Goal: Complete application form: Complete application form

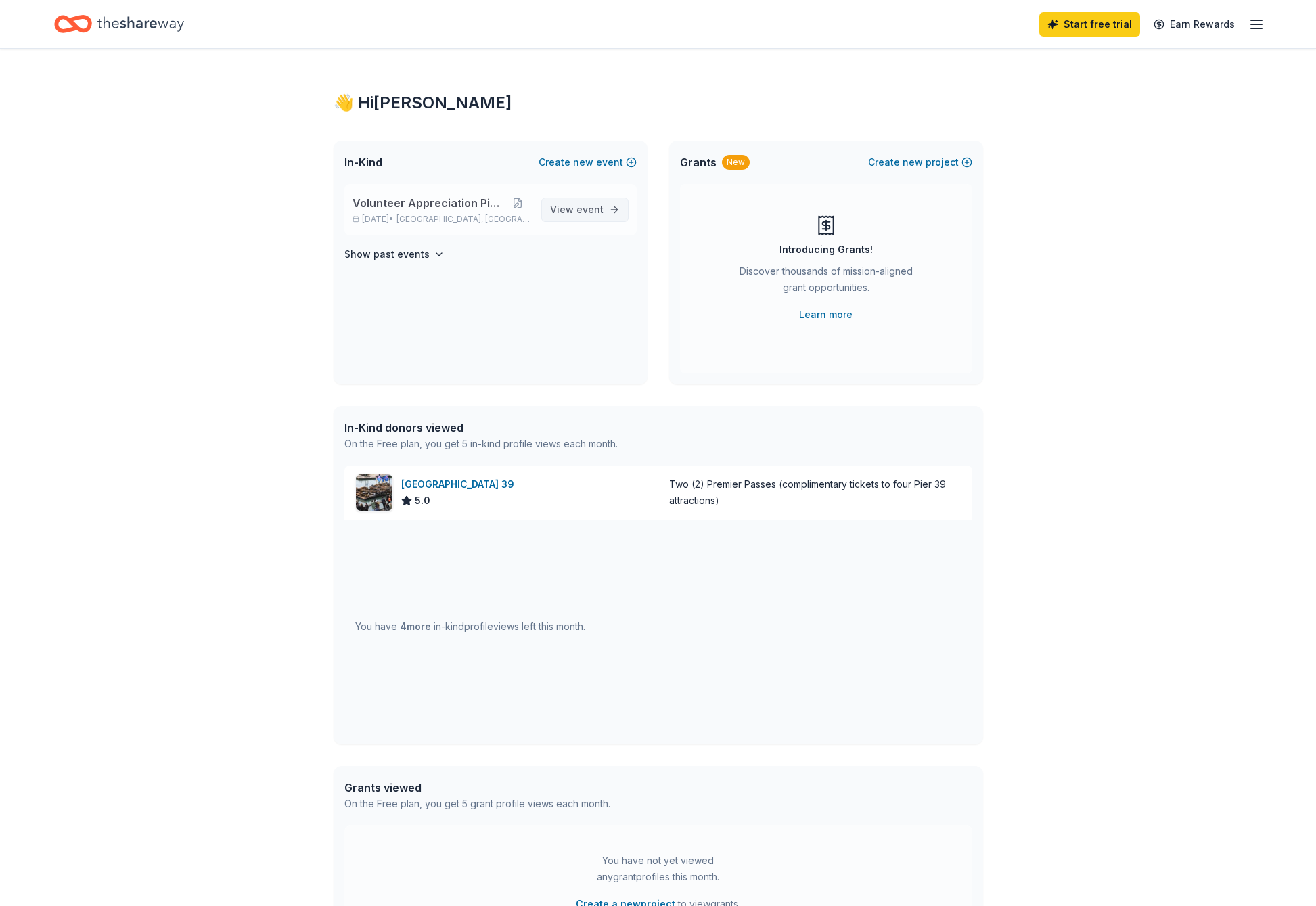
click at [596, 206] on span "event" at bounding box center [591, 209] width 27 height 12
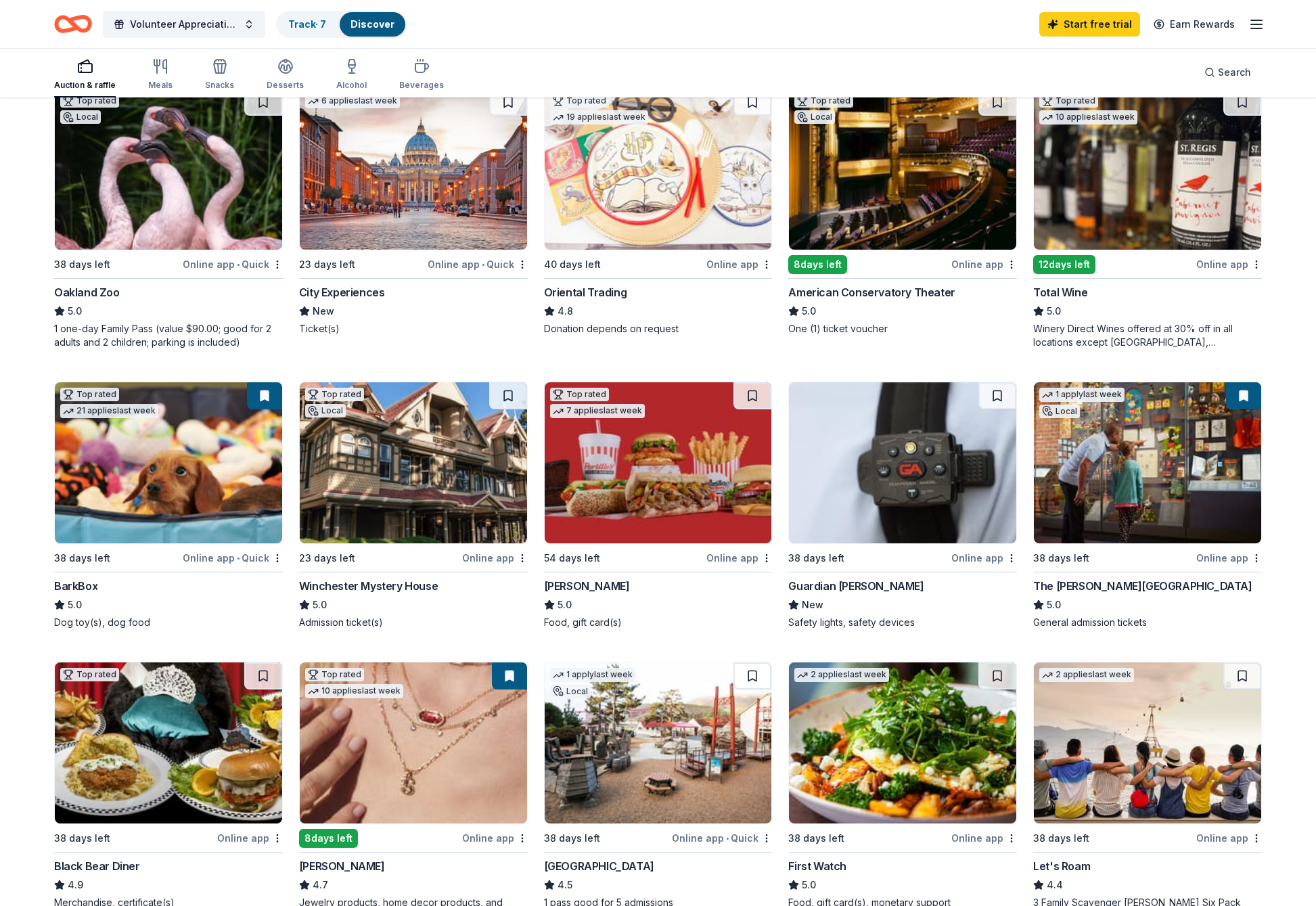
scroll to position [203, 0]
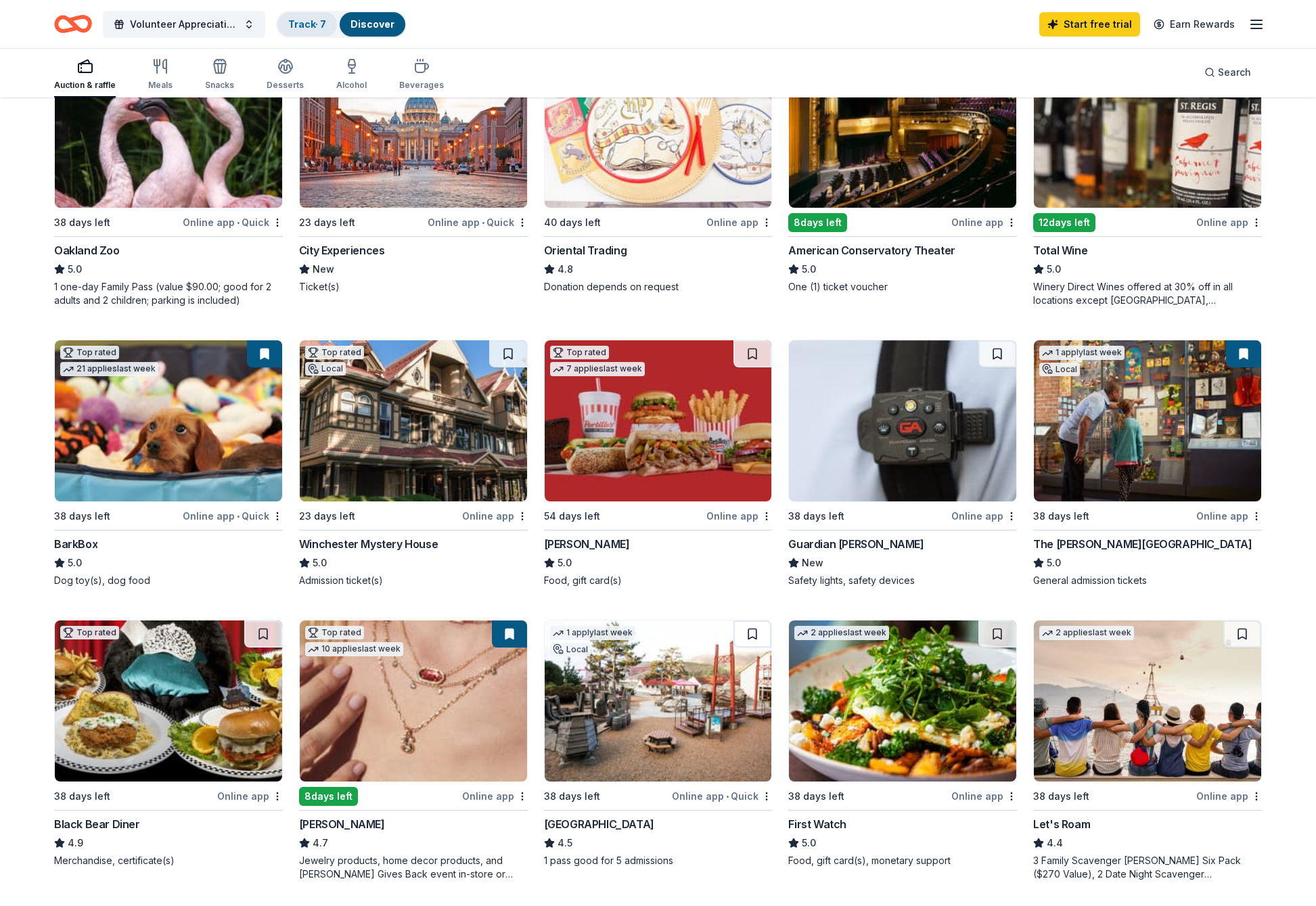
click at [318, 22] on link "Track · 7" at bounding box center [307, 24] width 38 height 12
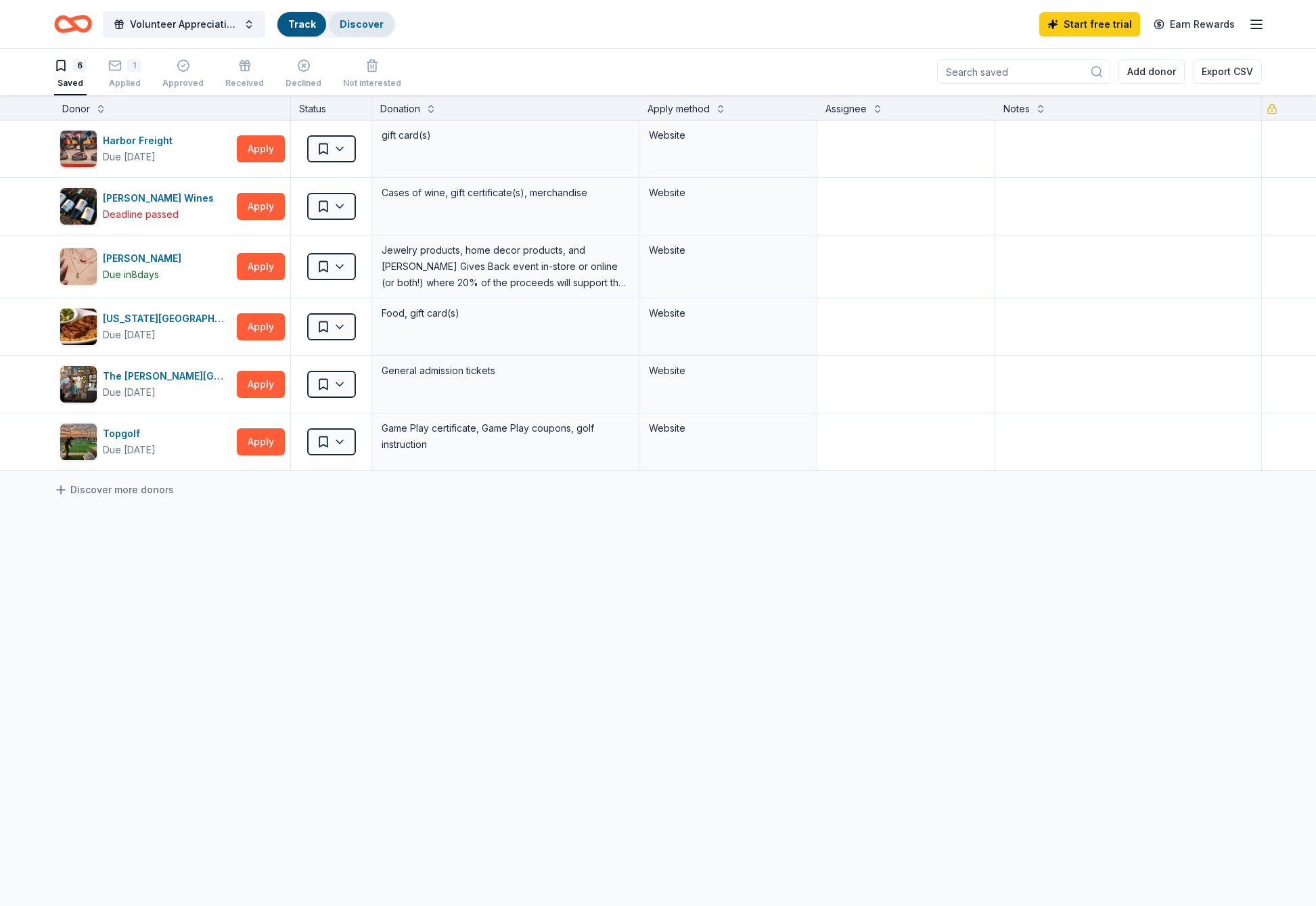
scroll to position [1, 0]
click at [376, 23] on link "Discover" at bounding box center [372, 24] width 44 height 12
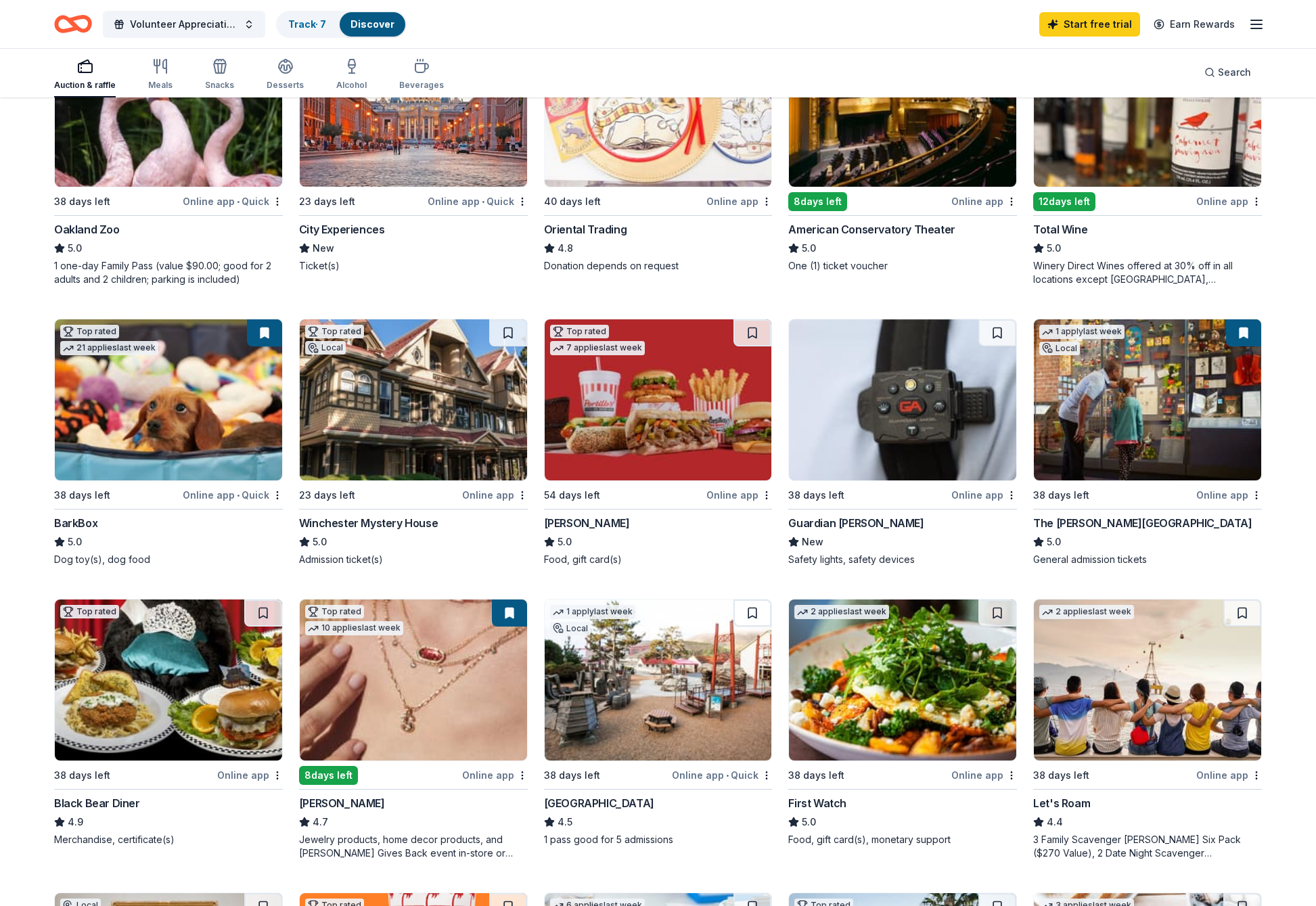
scroll to position [135, 0]
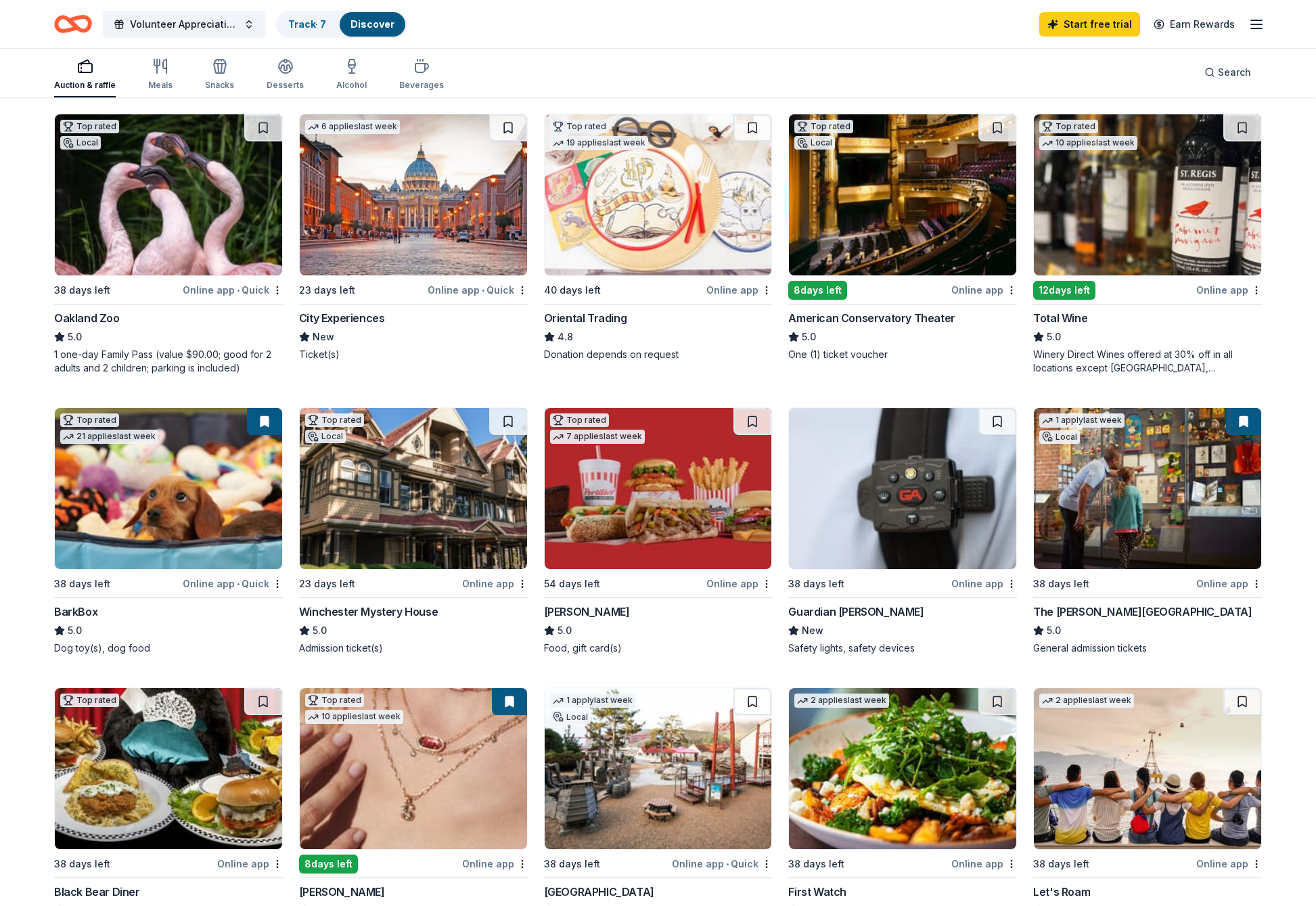
click at [899, 520] on img at bounding box center [902, 488] width 228 height 161
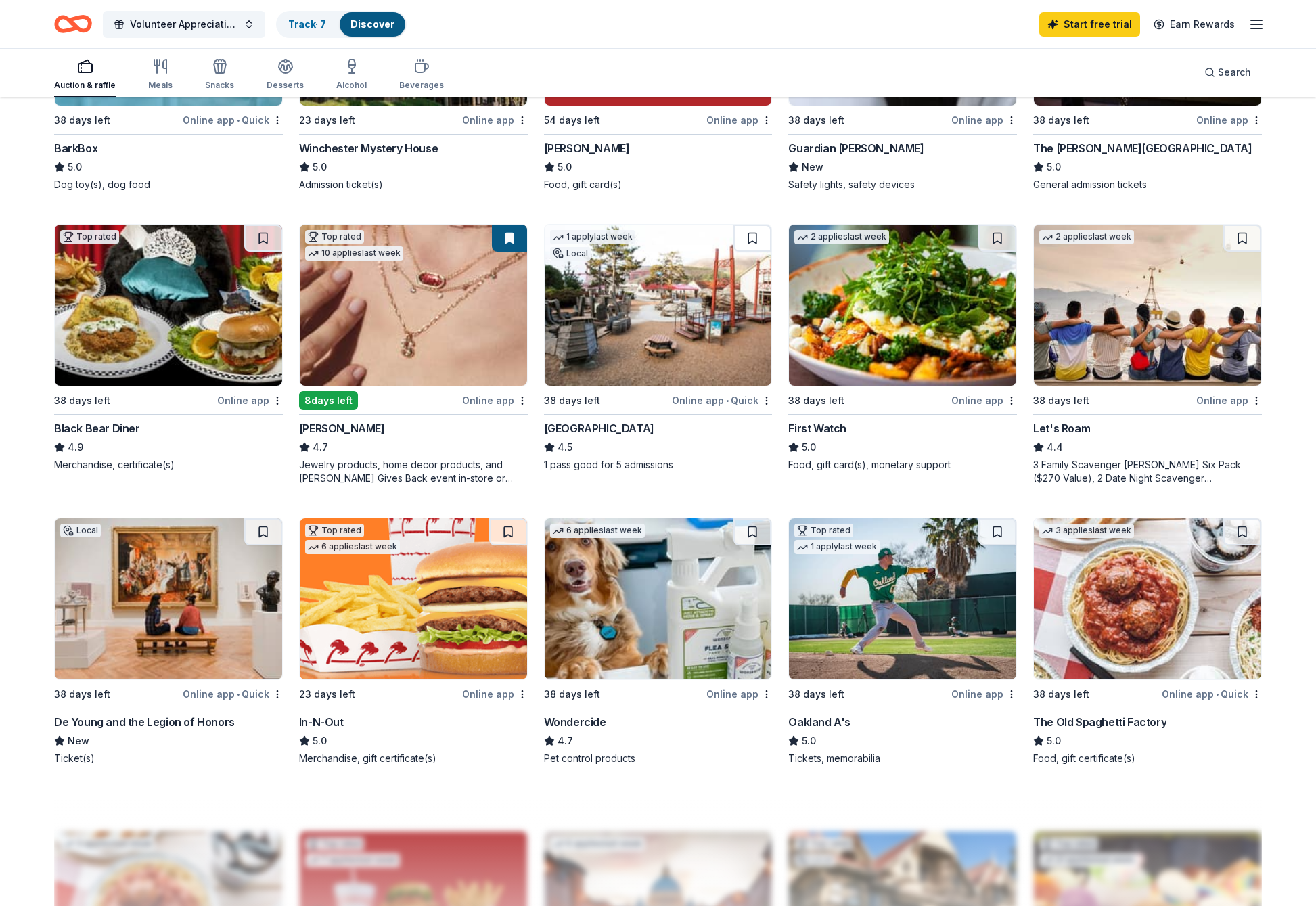
scroll to position [744, 0]
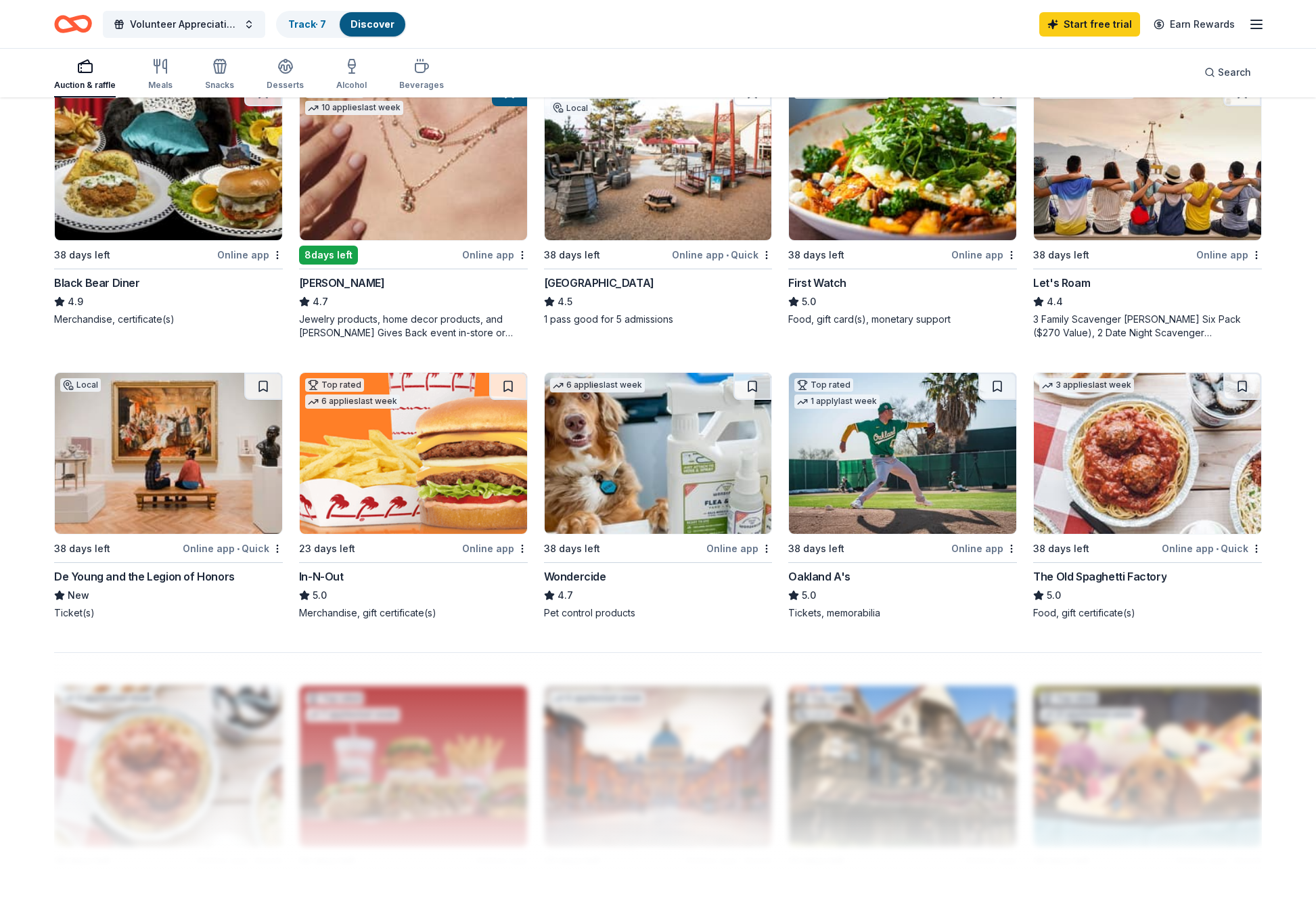
click at [970, 546] on div "Online app" at bounding box center [984, 547] width 66 height 17
click at [1139, 507] on img at bounding box center [1147, 453] width 228 height 161
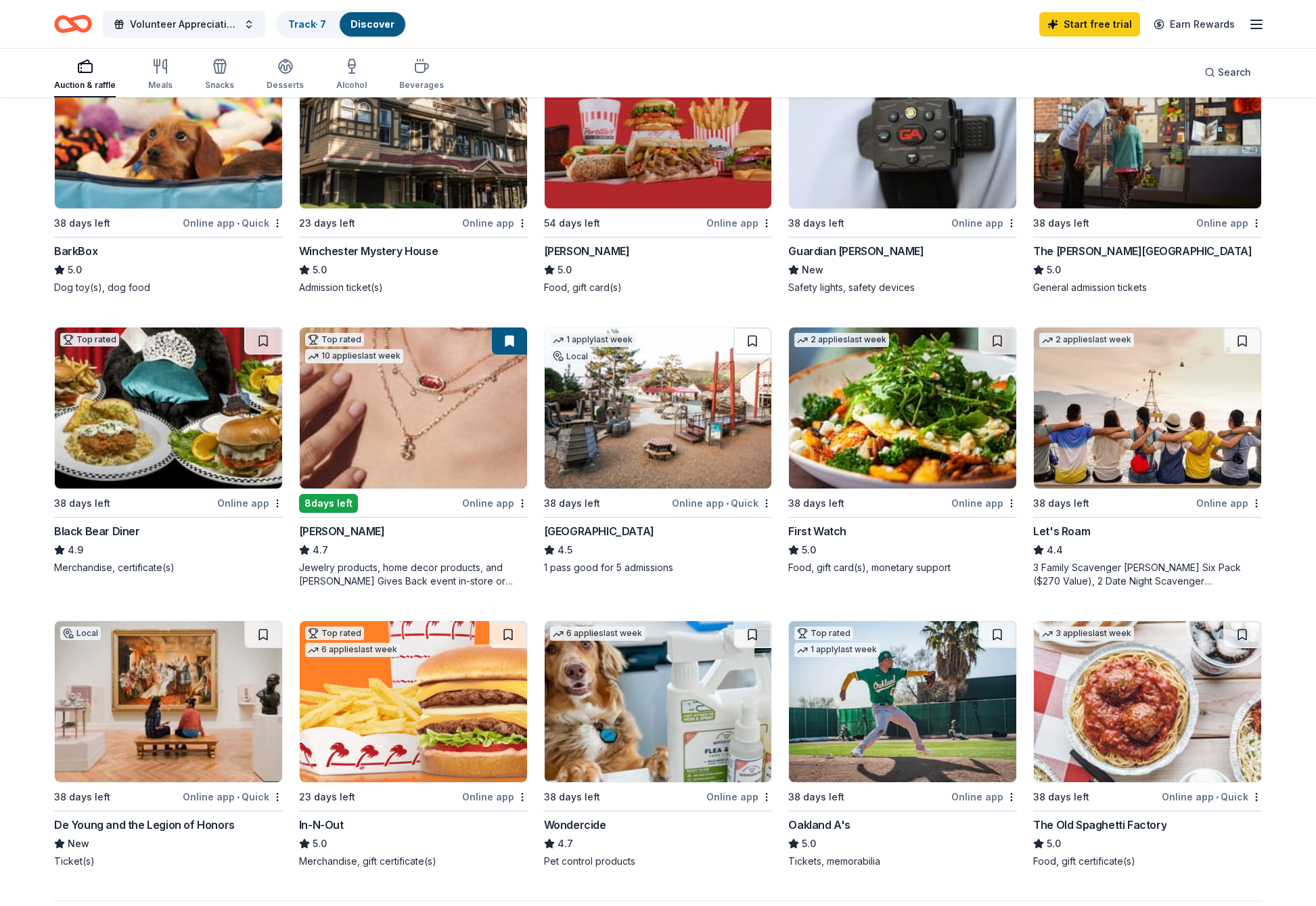
scroll to position [473, 0]
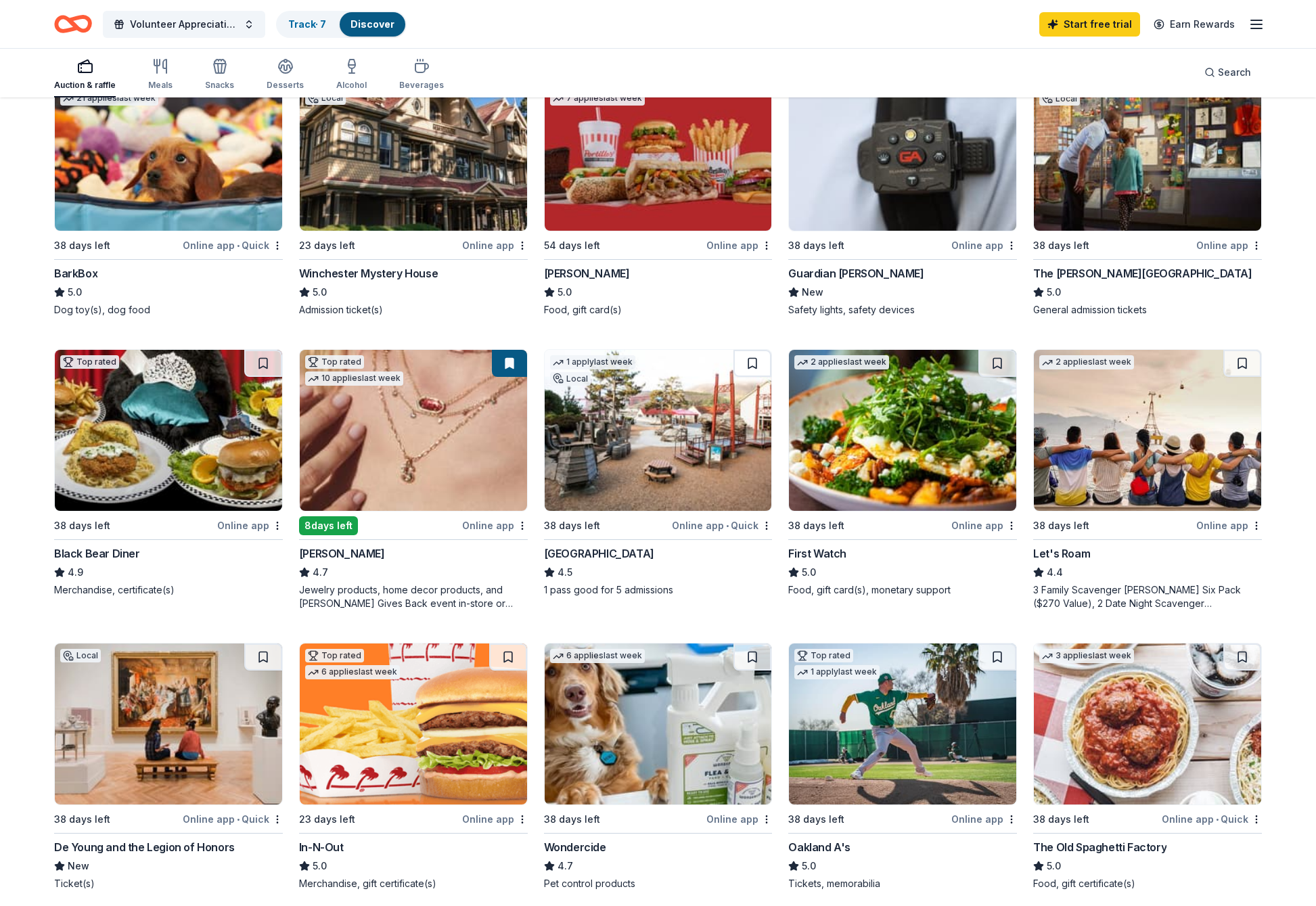
click at [150, 517] on div "38 days left" at bounding box center [134, 525] width 160 height 17
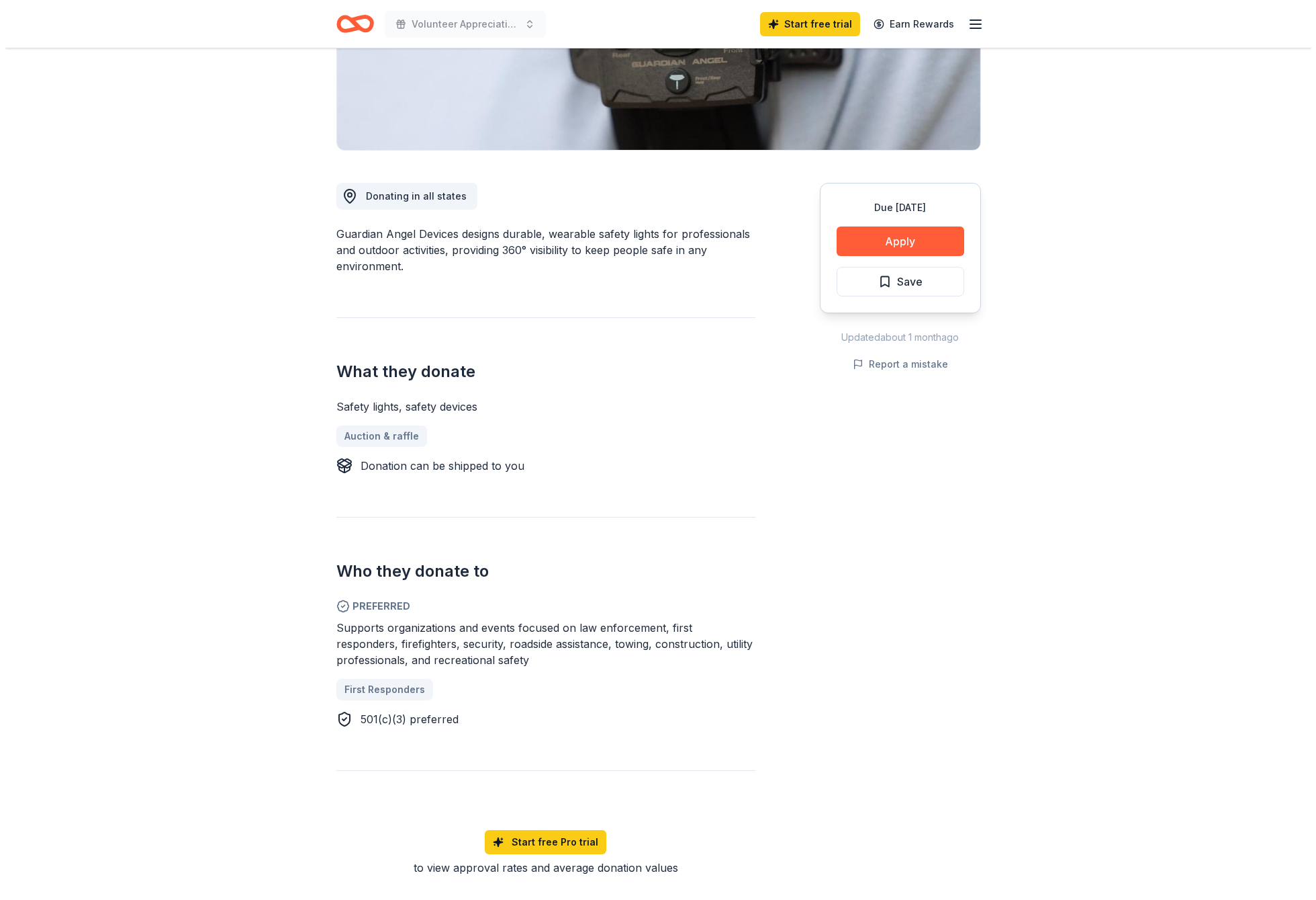
scroll to position [269, 0]
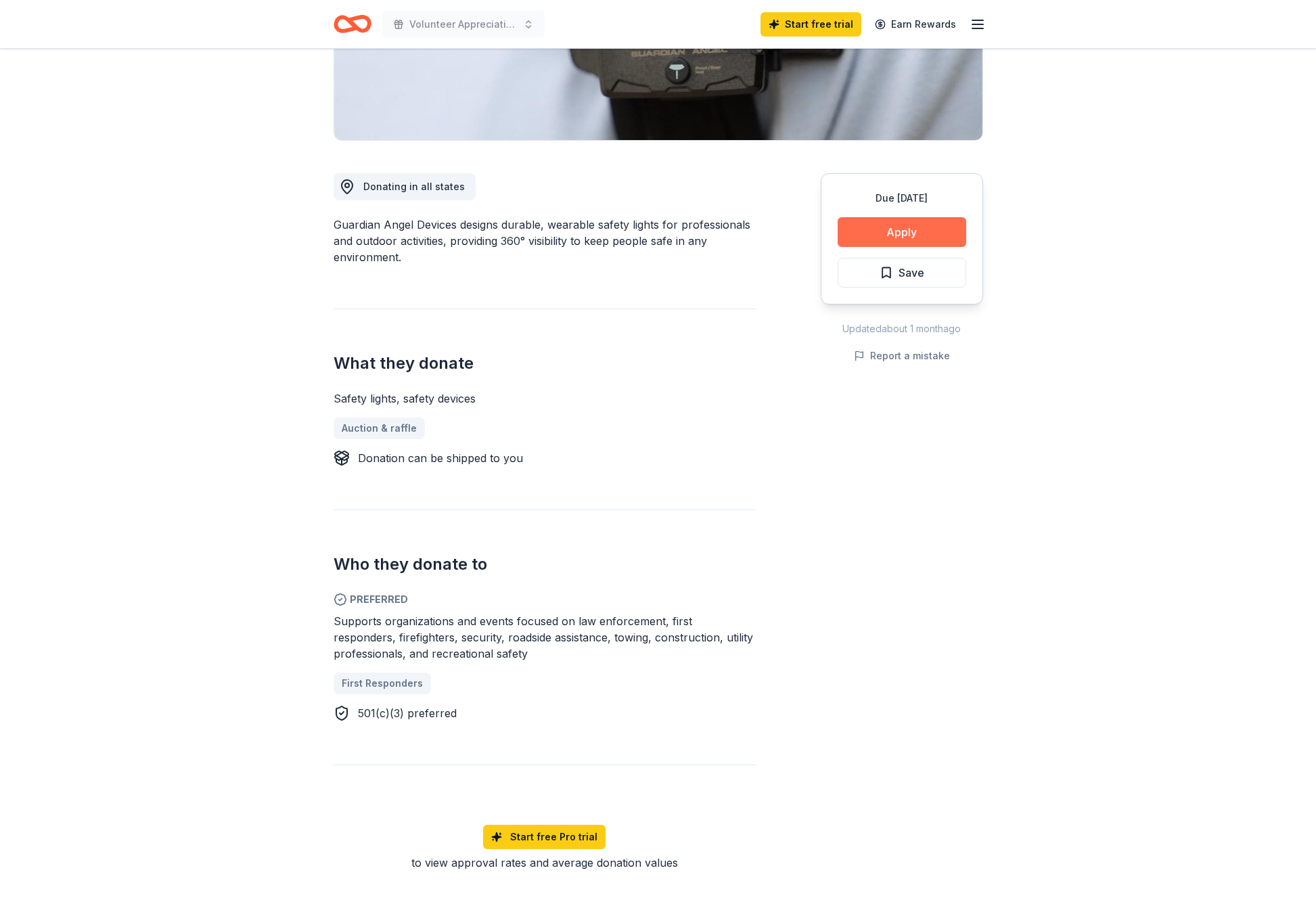
click at [932, 225] on button "Apply" at bounding box center [901, 232] width 128 height 29
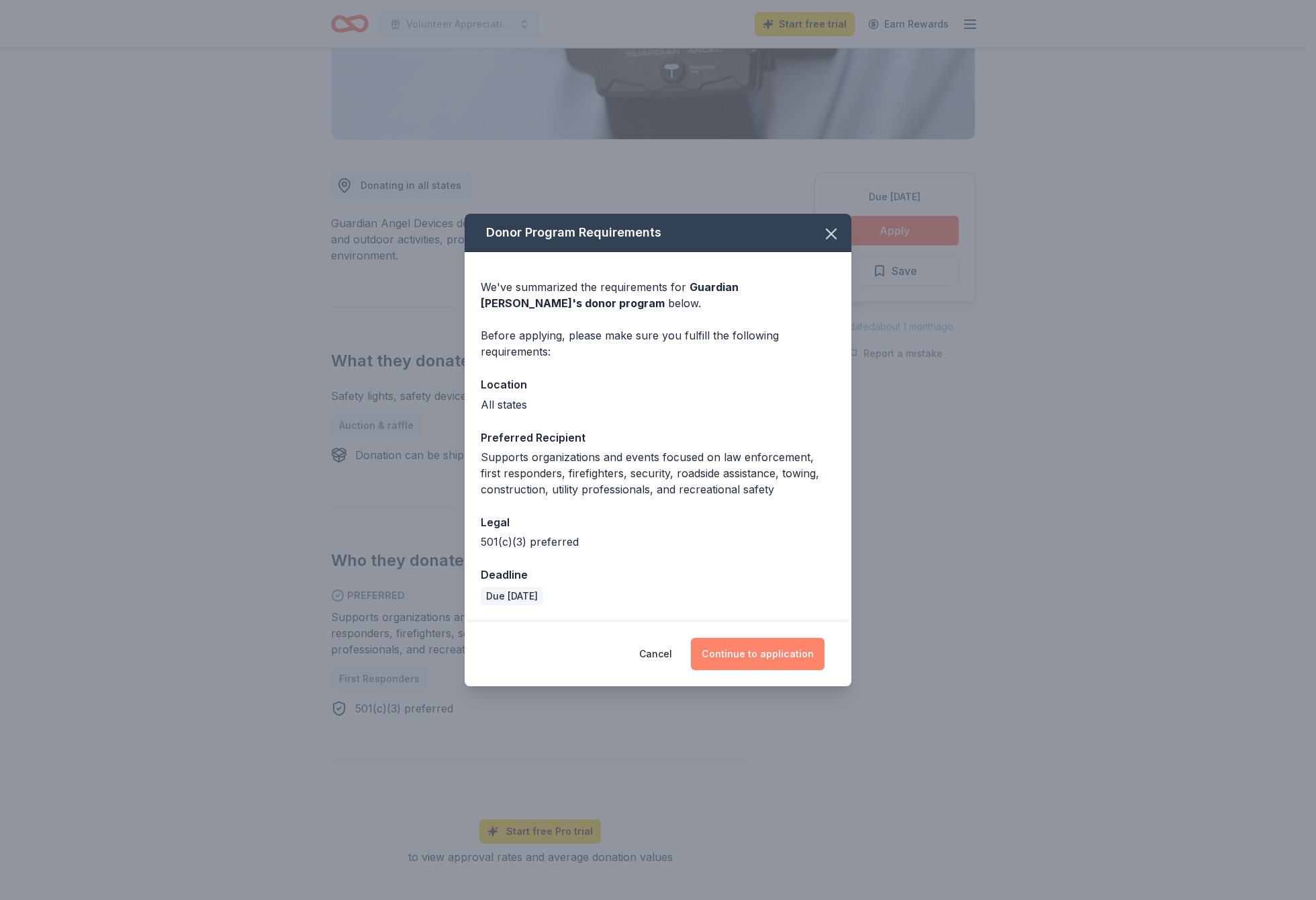
click at [752, 656] on button "Continue to application" at bounding box center [758, 653] width 134 height 32
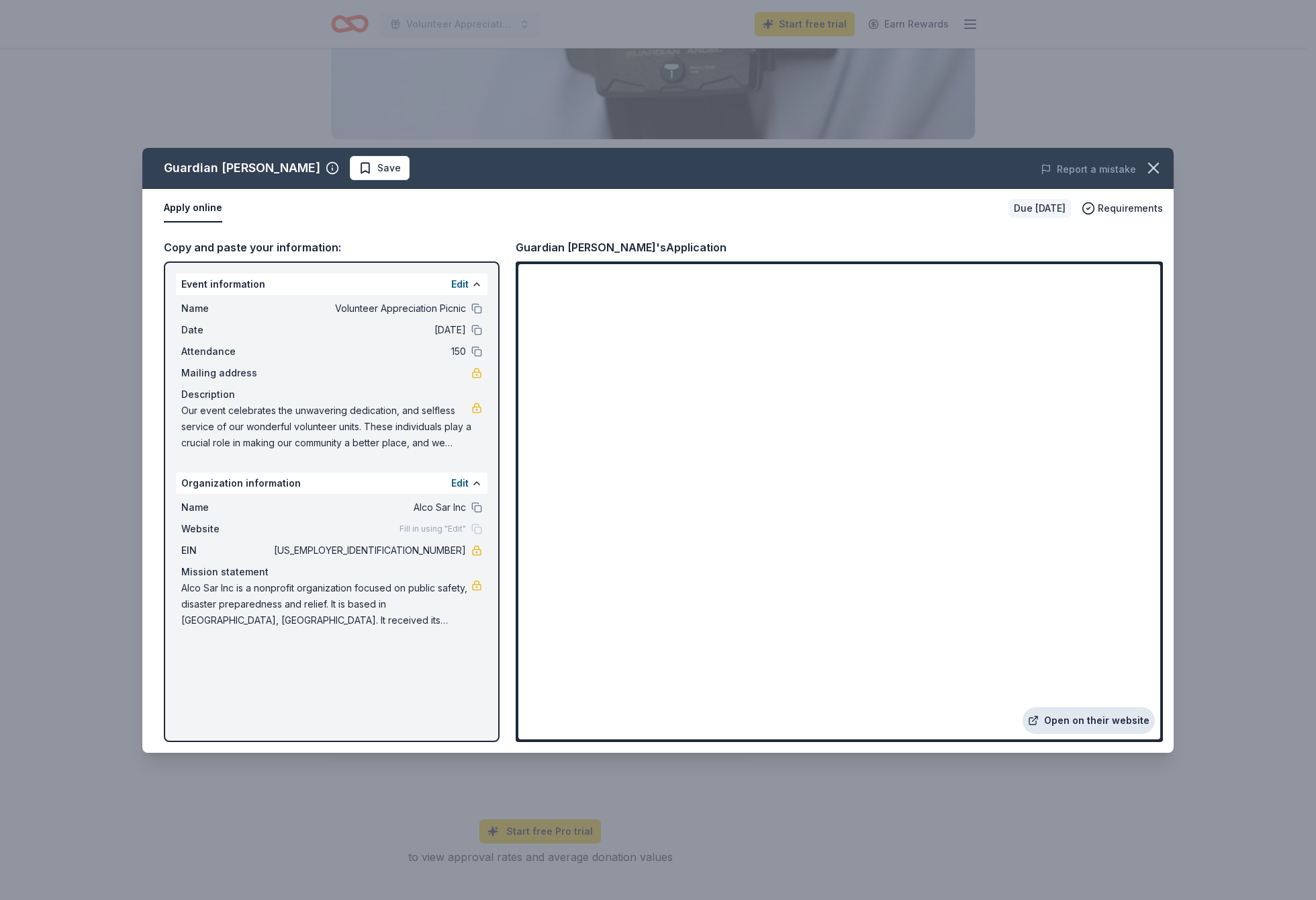
click at [1117, 715] on link "Open on their website" at bounding box center [1089, 720] width 132 height 27
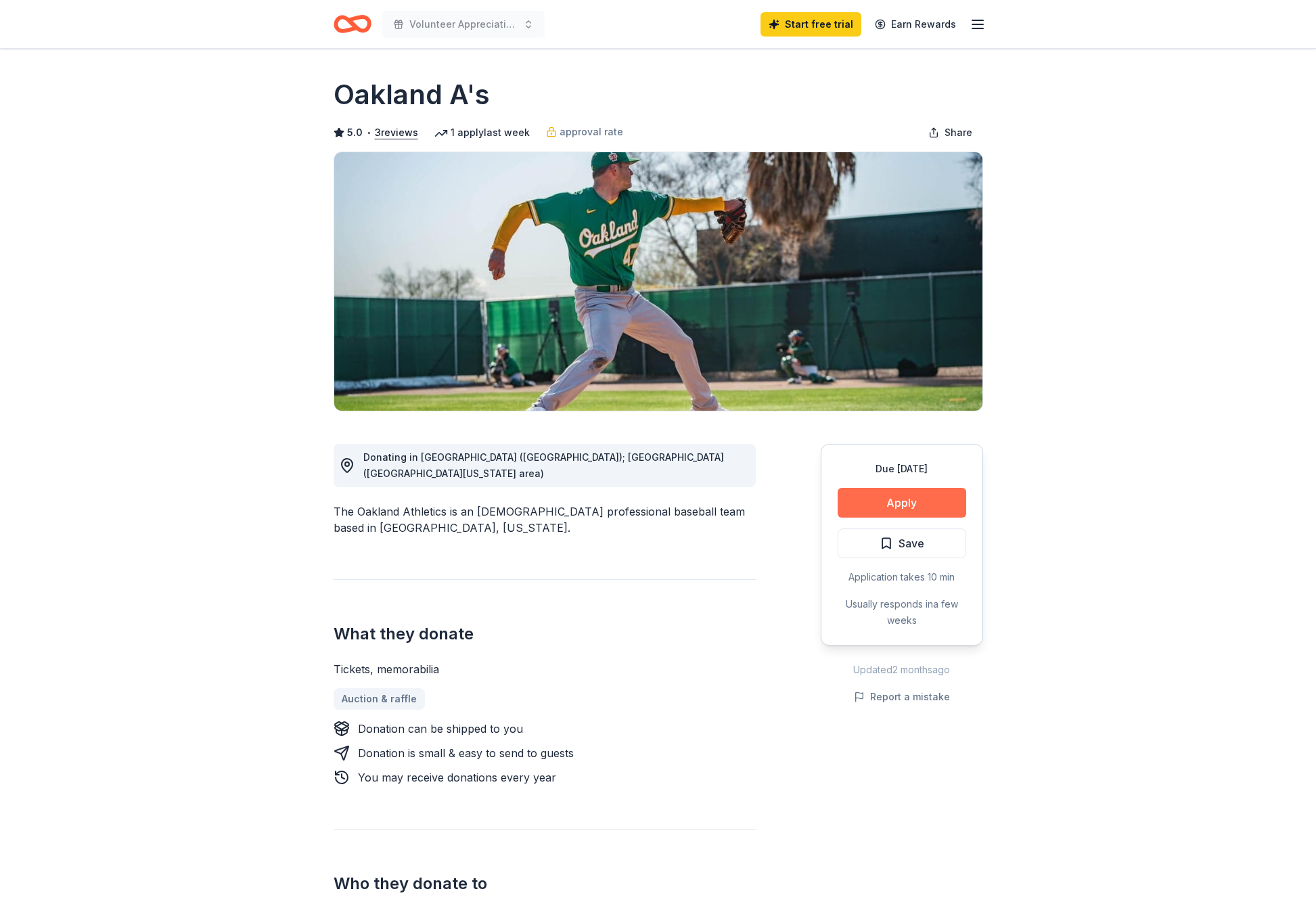
click at [915, 508] on button "Apply" at bounding box center [901, 502] width 128 height 29
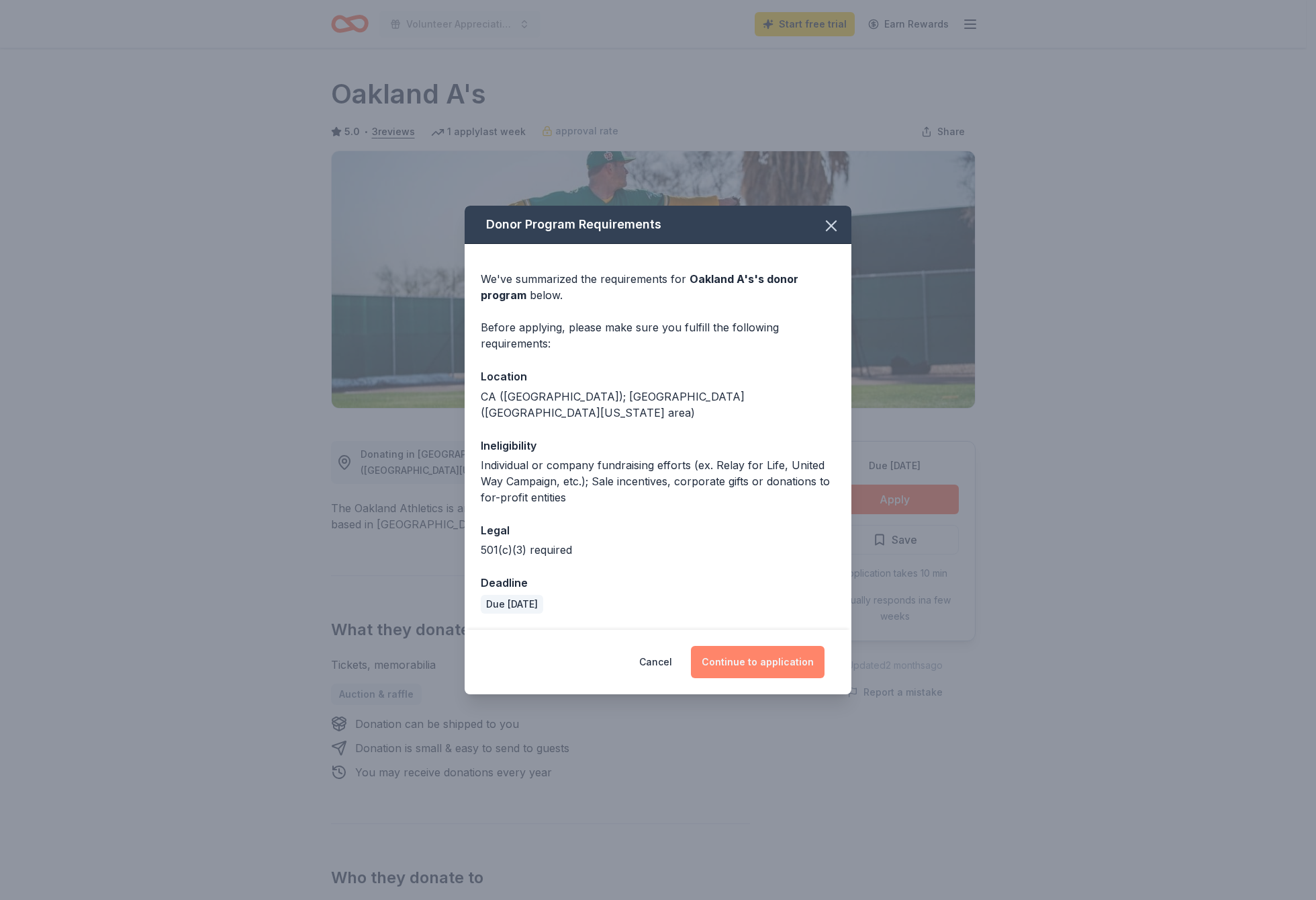
click at [777, 651] on button "Continue to application" at bounding box center [758, 661] width 134 height 32
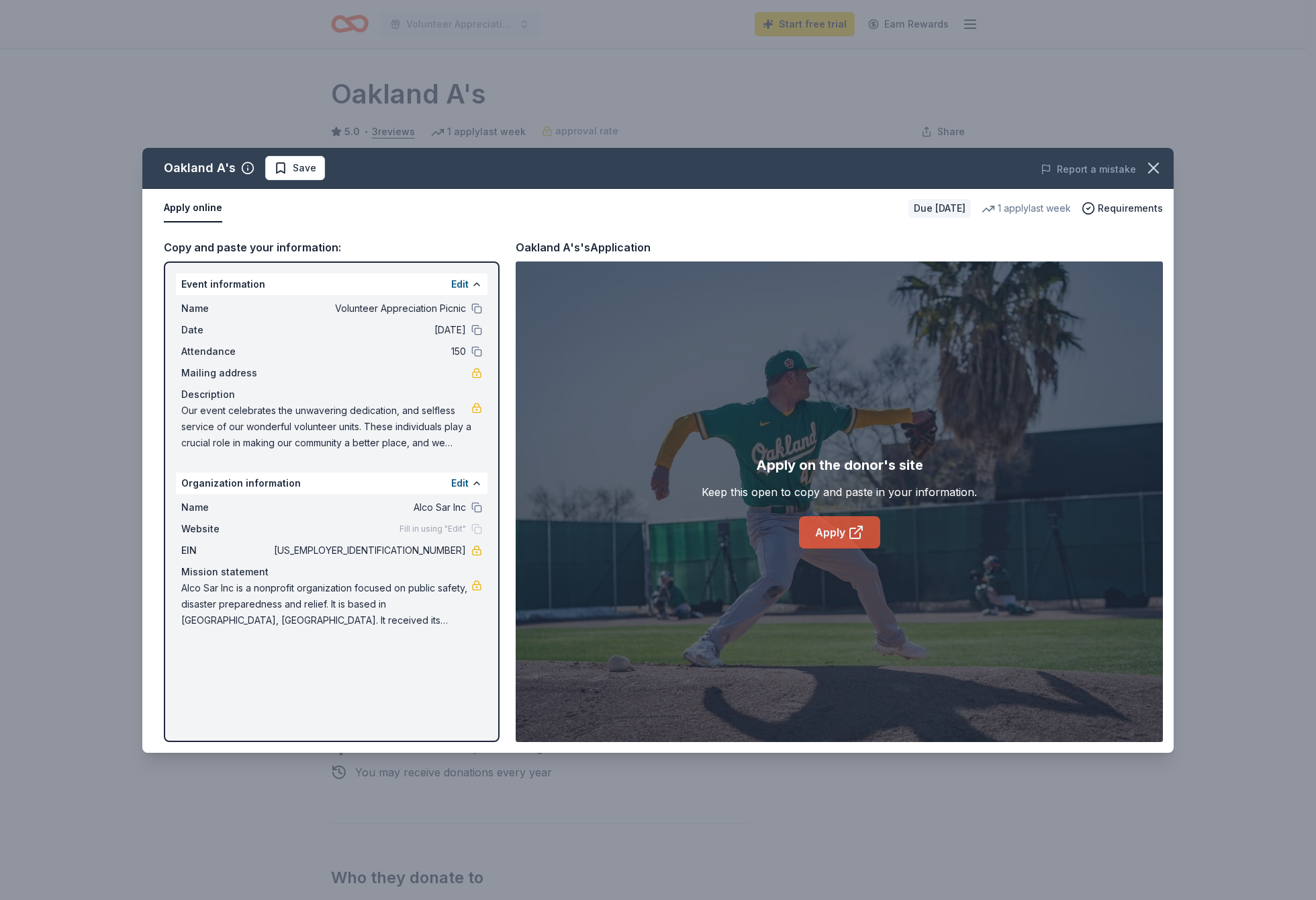
click at [843, 536] on link "Apply" at bounding box center [840, 532] width 82 height 32
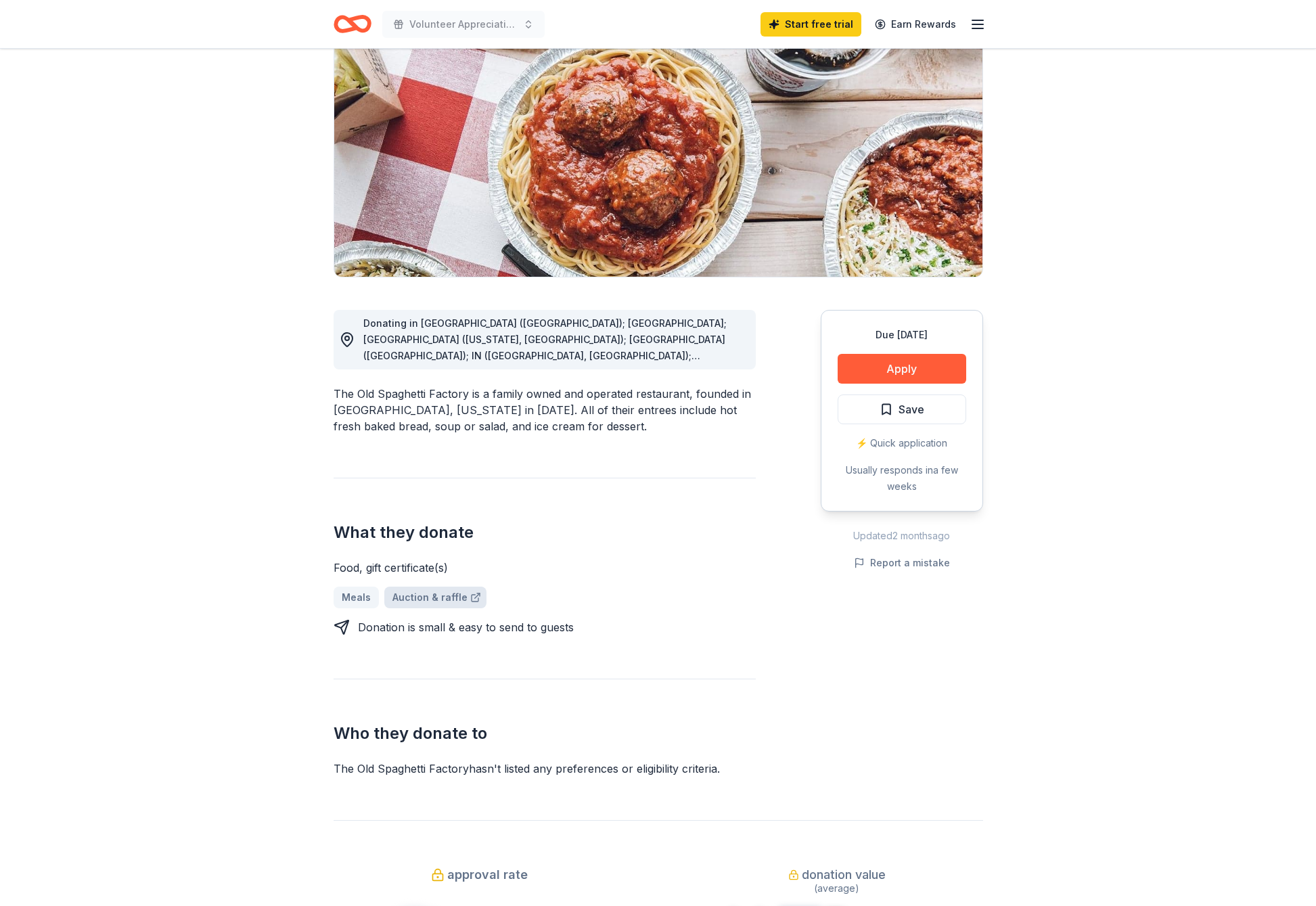
scroll to position [135, 0]
click at [909, 367] on button "Apply" at bounding box center [901, 367] width 128 height 29
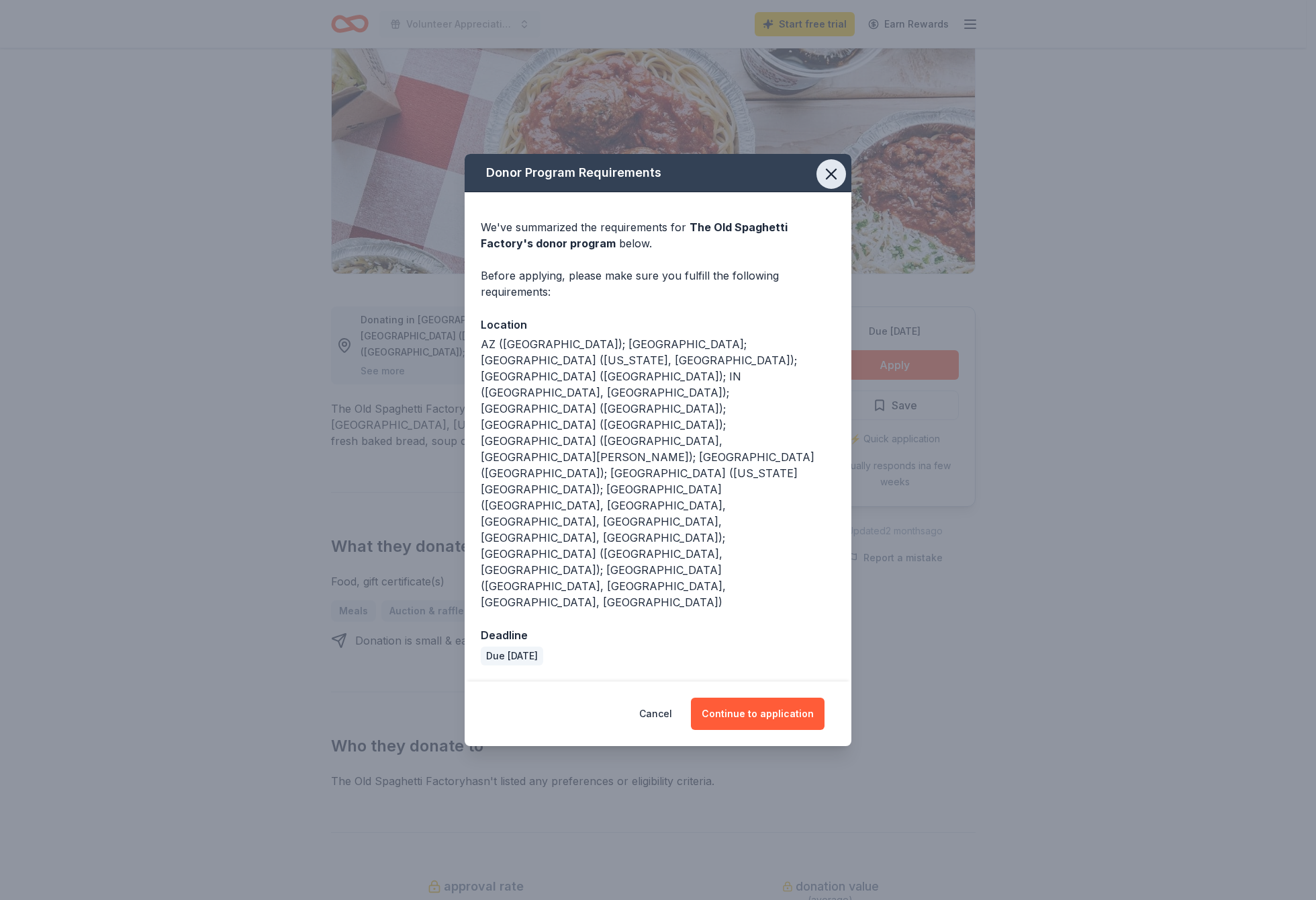
click at [838, 183] on icon "button" at bounding box center [831, 174] width 18 height 18
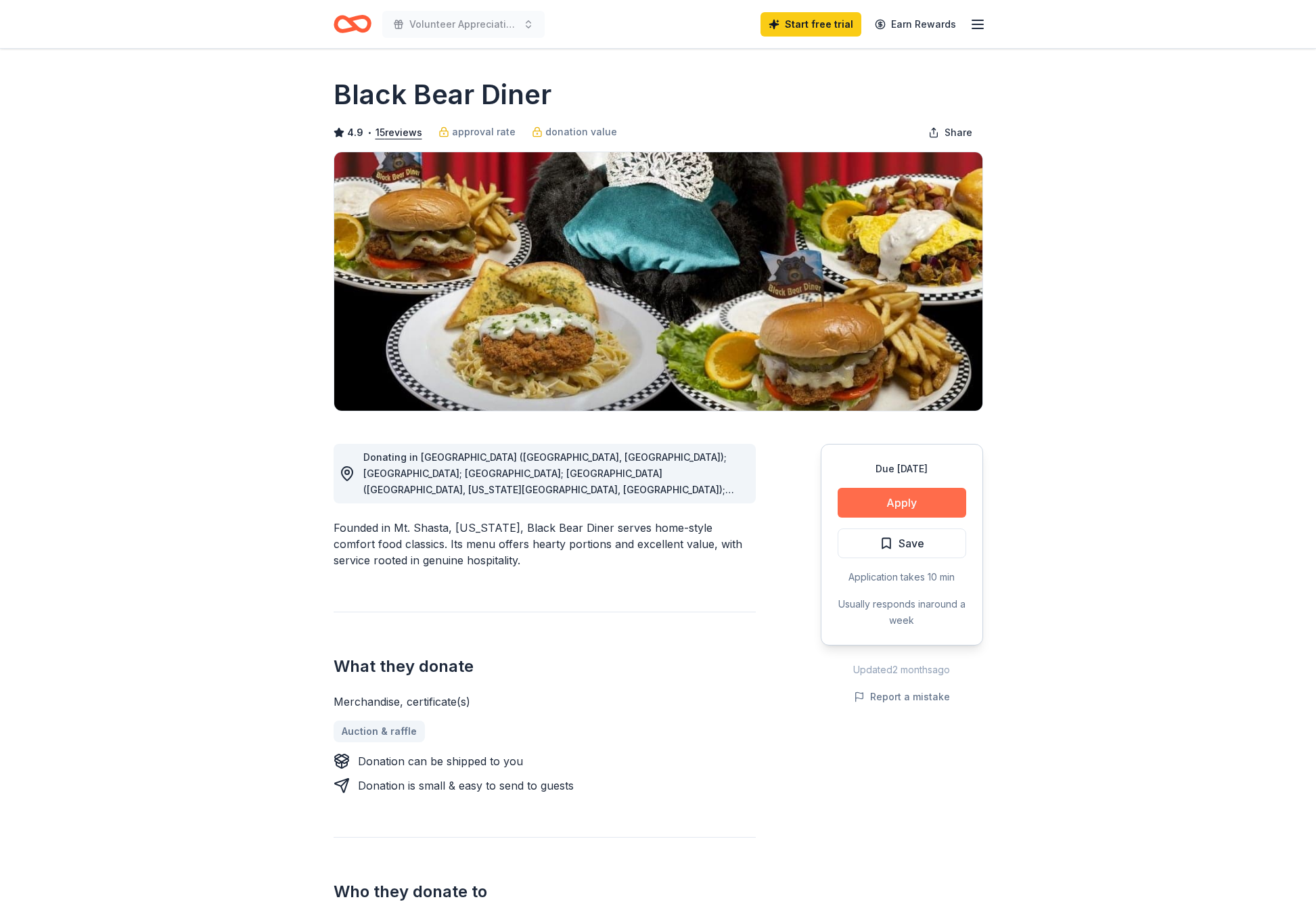
click at [898, 511] on button "Apply" at bounding box center [901, 502] width 128 height 29
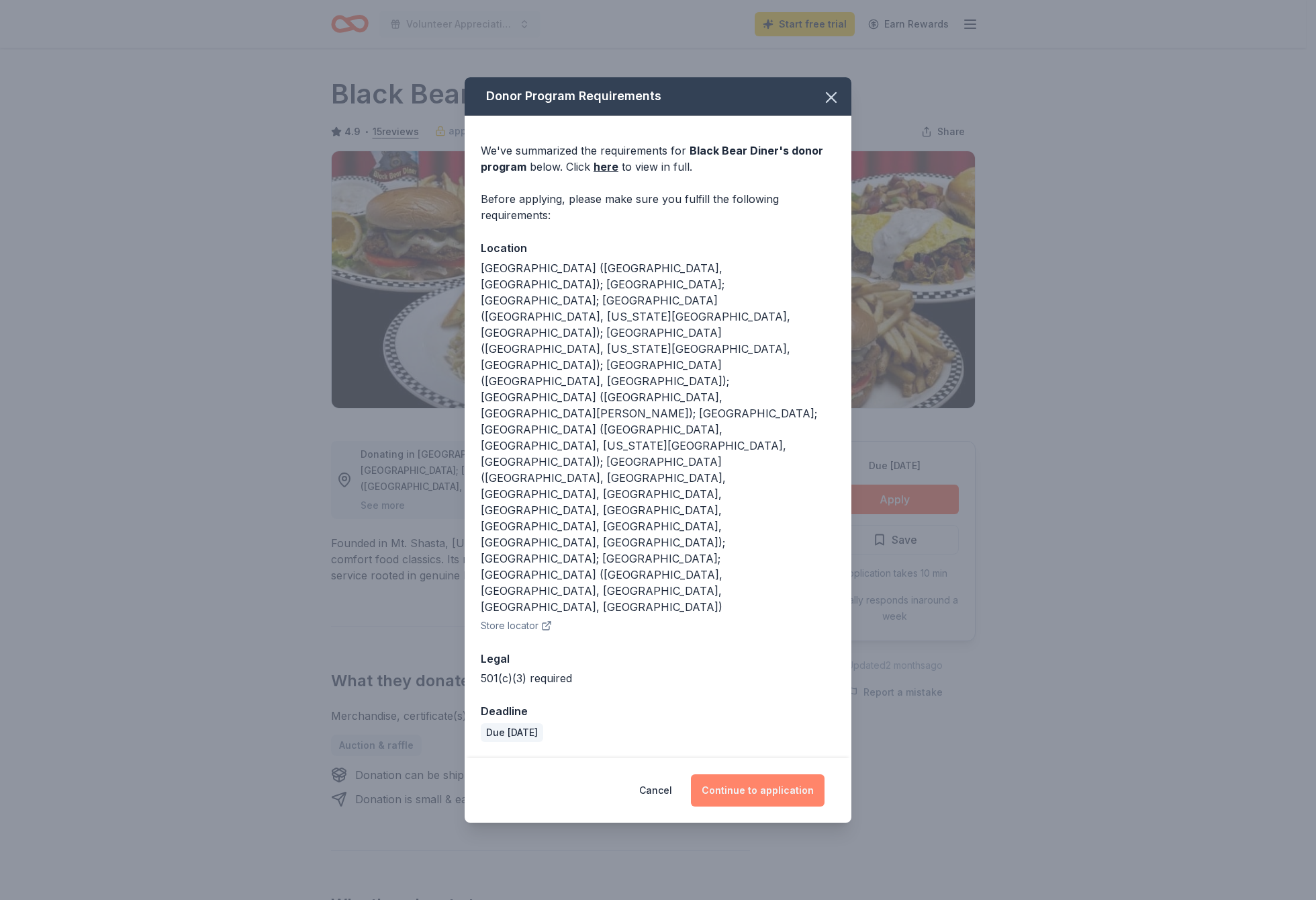
click at [785, 774] on button "Continue to application" at bounding box center [758, 789] width 134 height 32
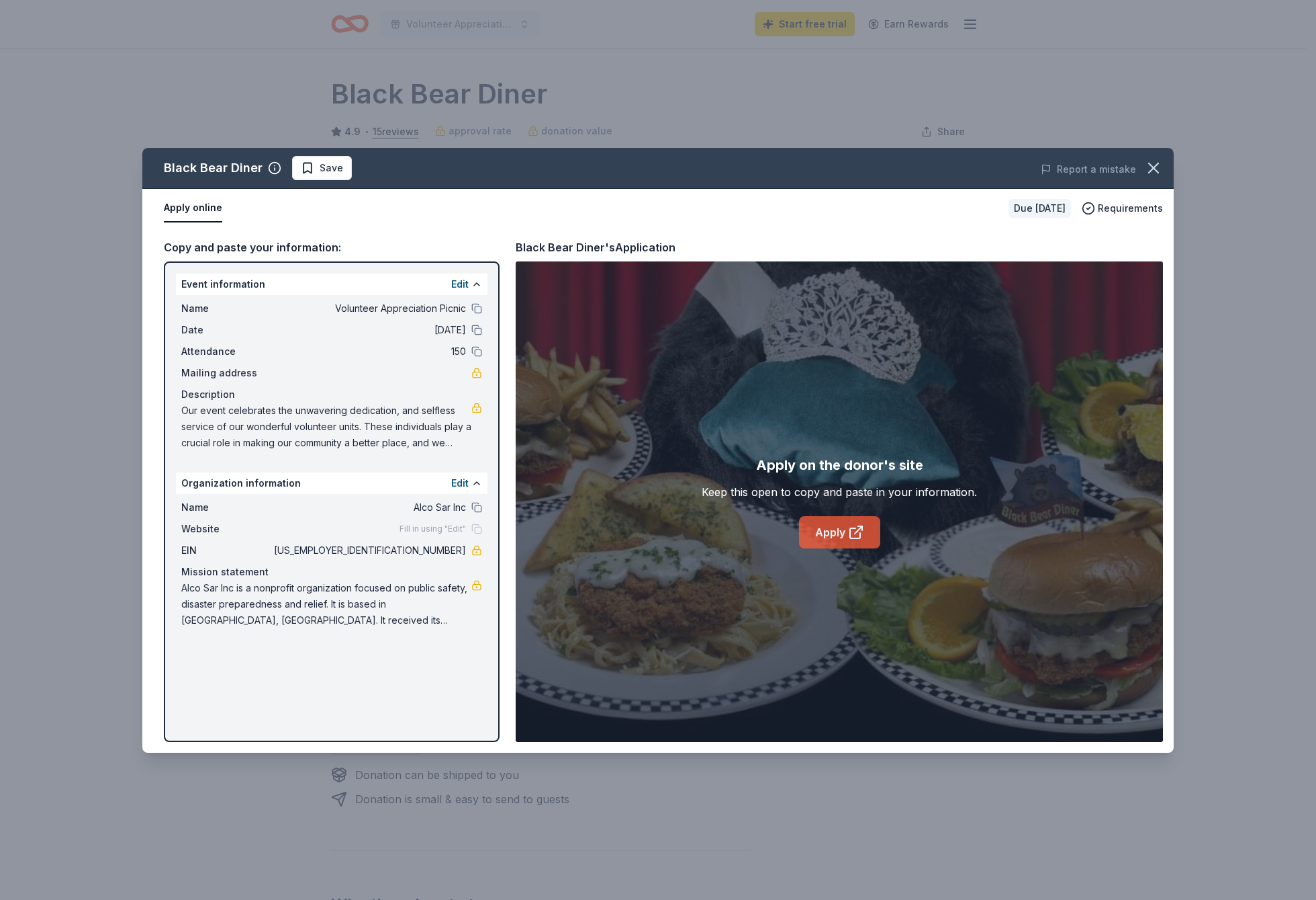
click at [835, 525] on link "Apply" at bounding box center [840, 532] width 82 height 32
